Goal: Navigation & Orientation: Find specific page/section

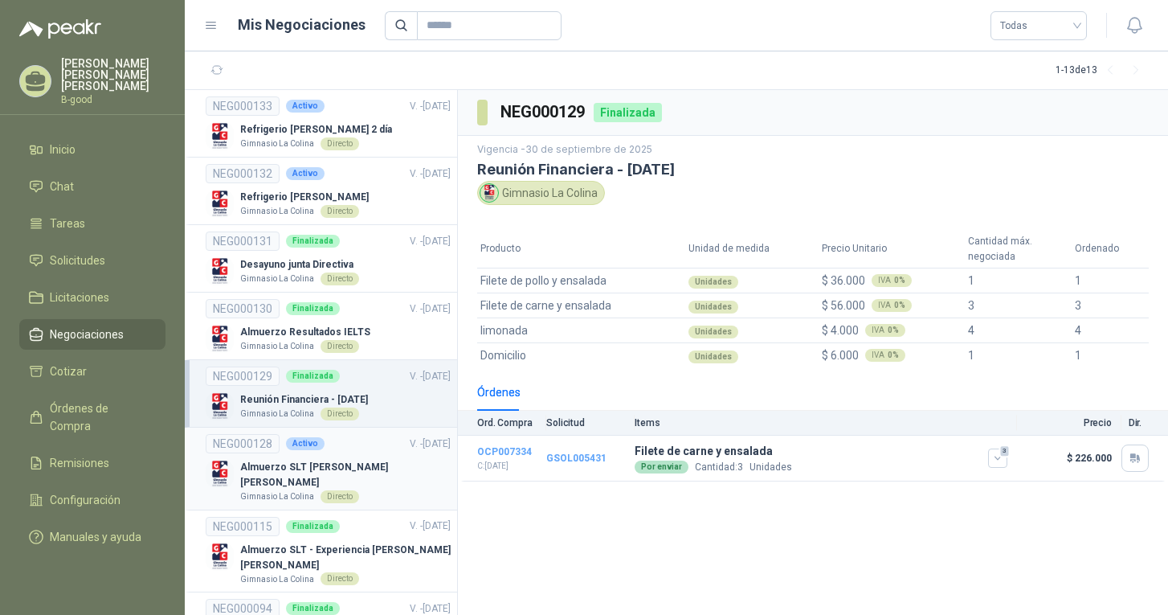
click at [274, 469] on p "Almuerzo SLT [PERSON_NAME] [PERSON_NAME]" at bounding box center [345, 475] width 211 height 31
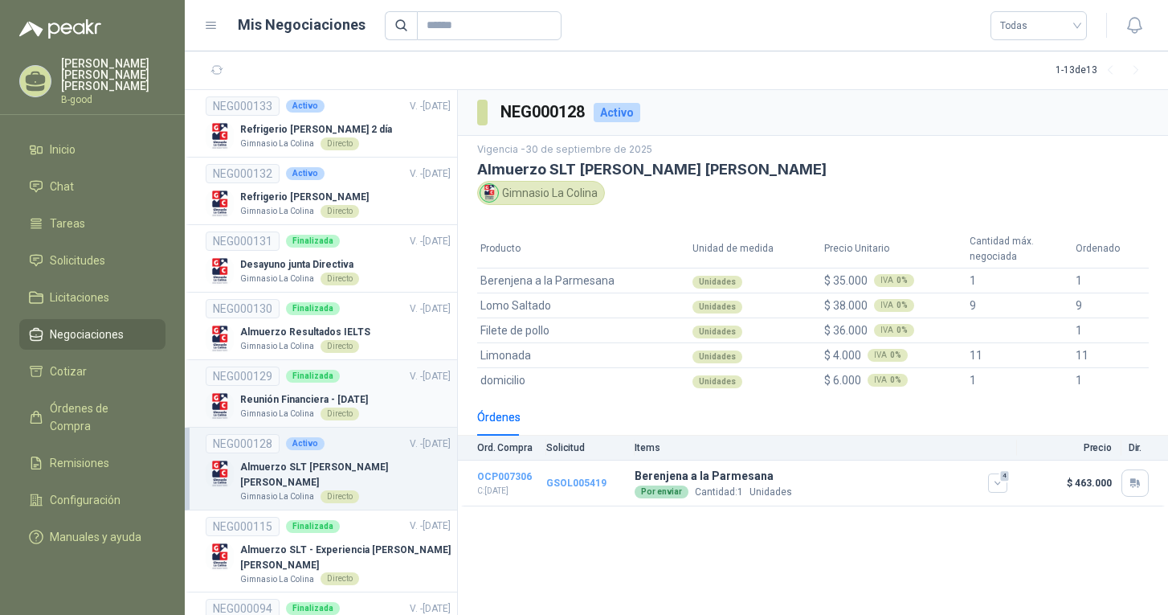
click at [276, 403] on p "Reunión Financiera - [DATE]" at bounding box center [304, 399] width 128 height 15
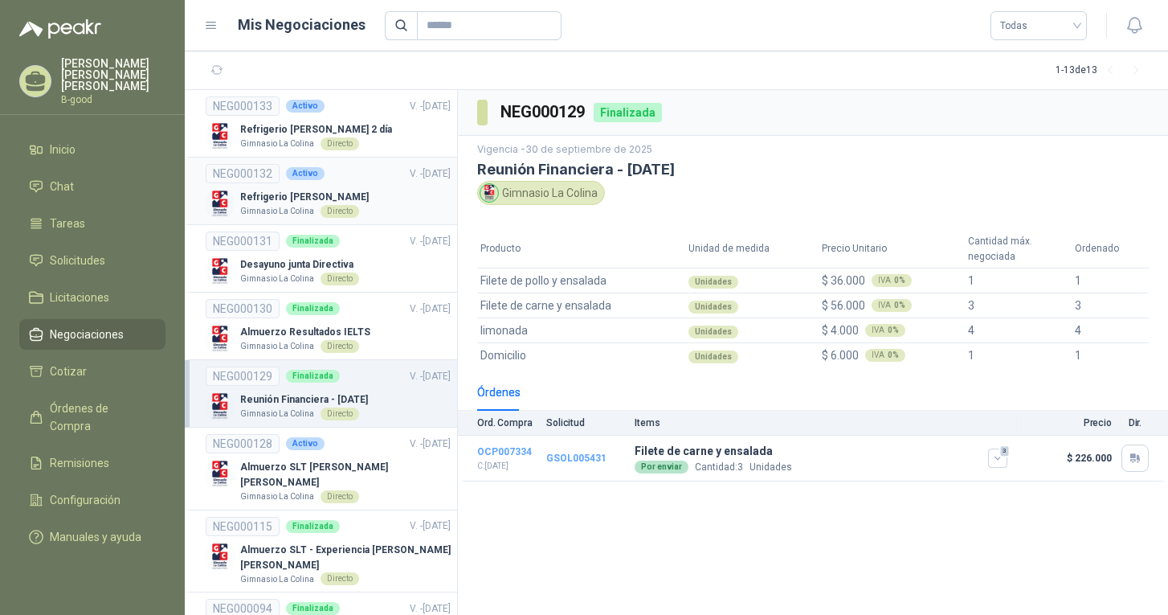
click at [264, 199] on p "Refrigerio [PERSON_NAME]" at bounding box center [304, 197] width 129 height 15
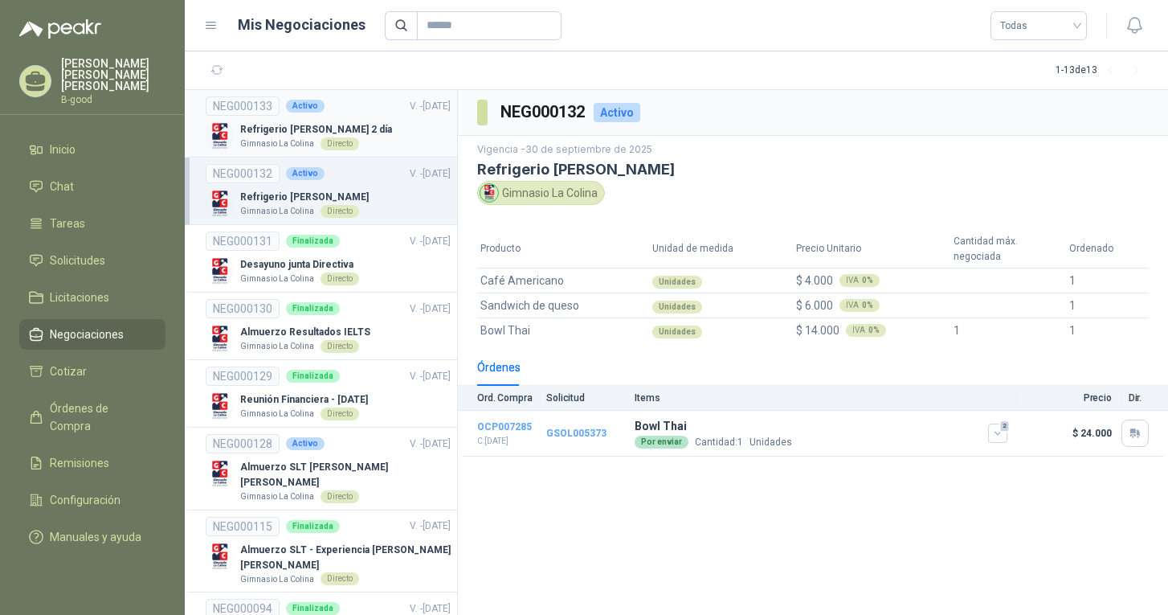
click at [267, 129] on p "Refrigerio [PERSON_NAME] 2 día" at bounding box center [316, 129] width 152 height 15
